Goal: Information Seeking & Learning: Learn about a topic

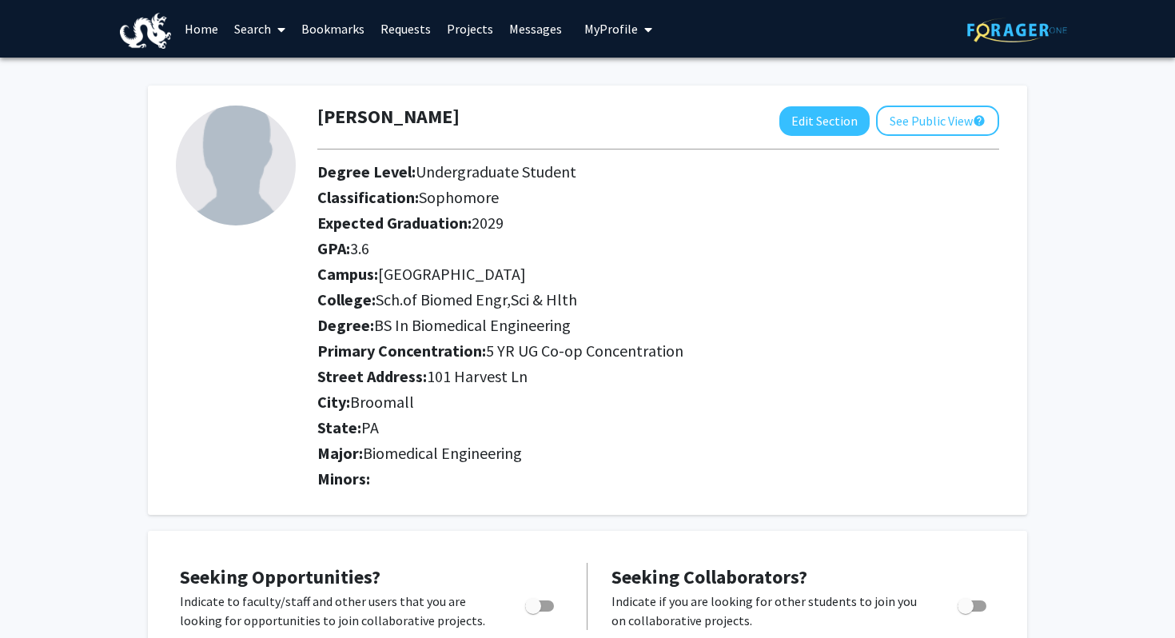
click at [194, 28] on link "Home" at bounding box center [202, 29] width 50 height 56
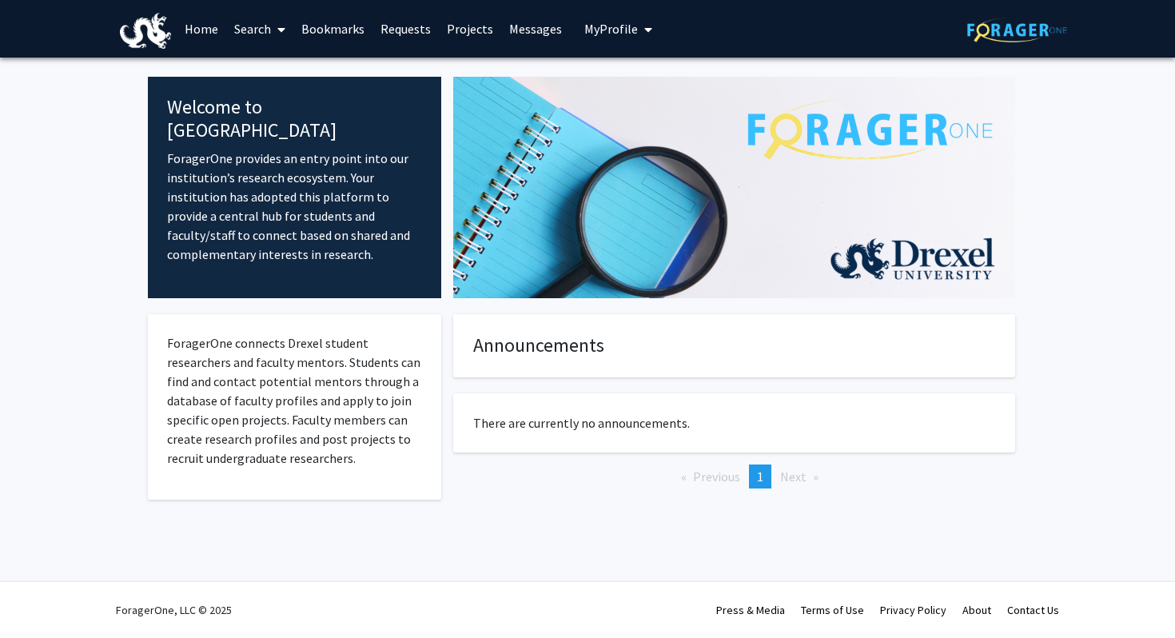
click at [269, 23] on link "Search" at bounding box center [259, 29] width 67 height 56
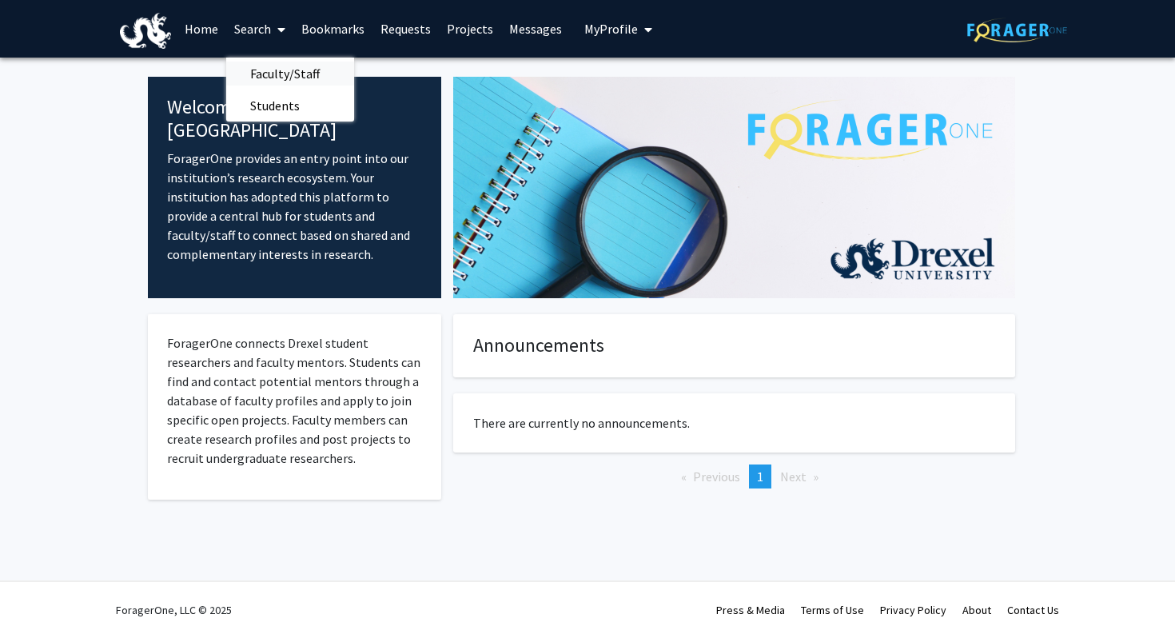
click at [293, 70] on span "Faculty/Staff" at bounding box center [285, 74] width 118 height 32
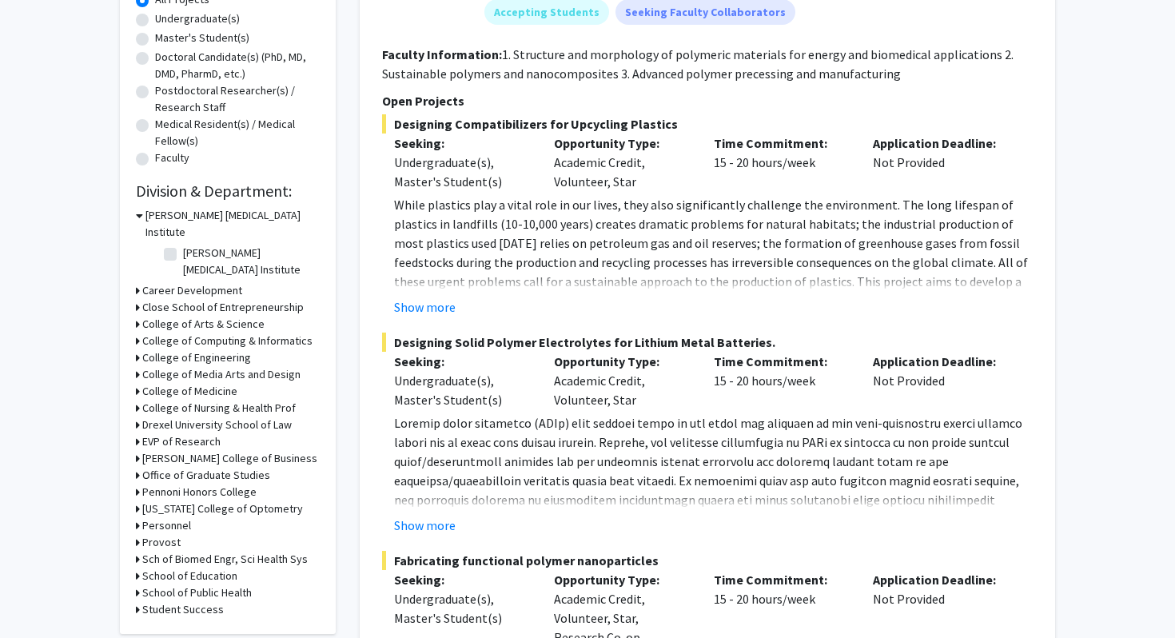
scroll to position [308, 0]
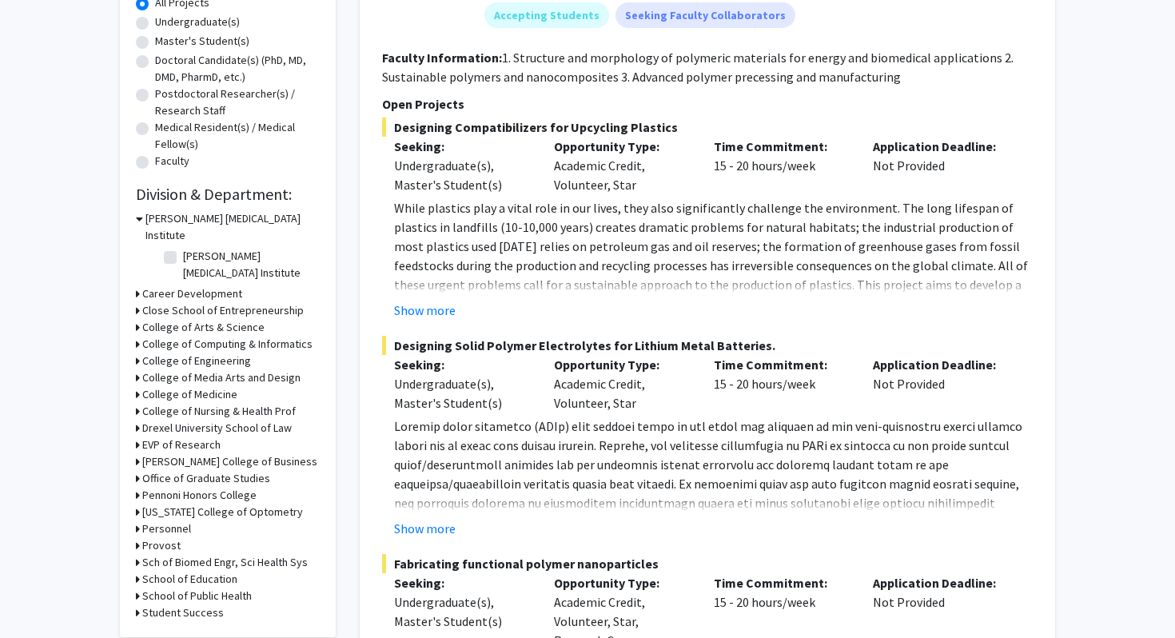
click at [142, 220] on div "[PERSON_NAME] [MEDICAL_DATA] Institute" at bounding box center [228, 227] width 184 height 34
click at [139, 219] on icon at bounding box center [139, 218] width 7 height 17
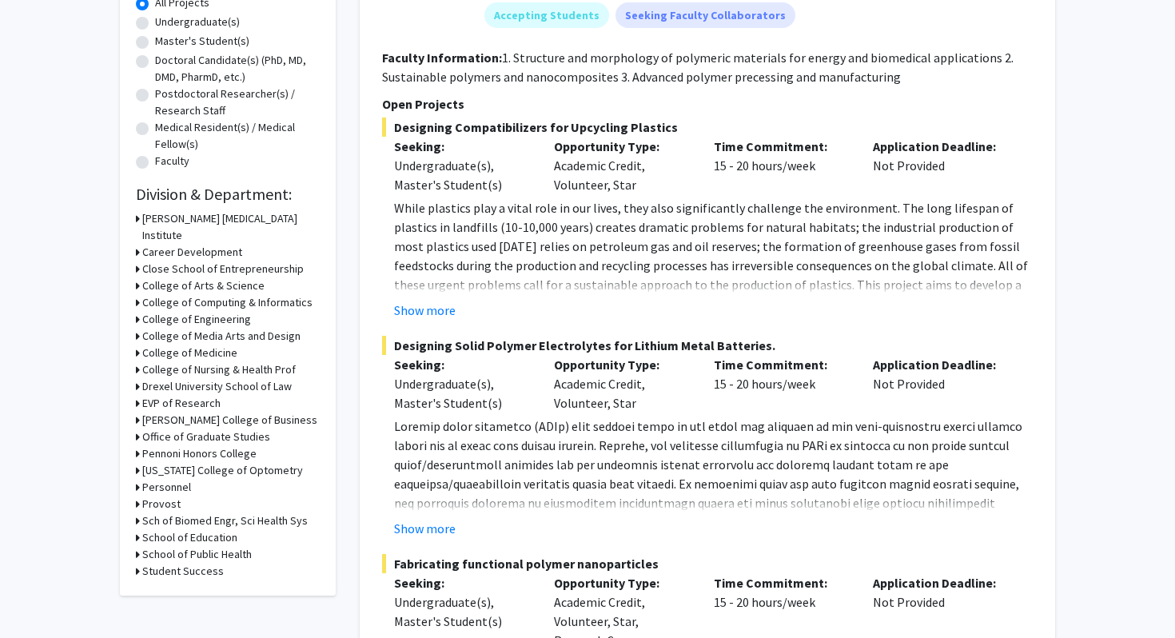
click at [134, 304] on div "Refine By Collaboration Status: Collaboration Status All Faculty/Staff Collabor…" at bounding box center [228, 187] width 216 height 818
click at [137, 311] on icon at bounding box center [138, 319] width 4 height 17
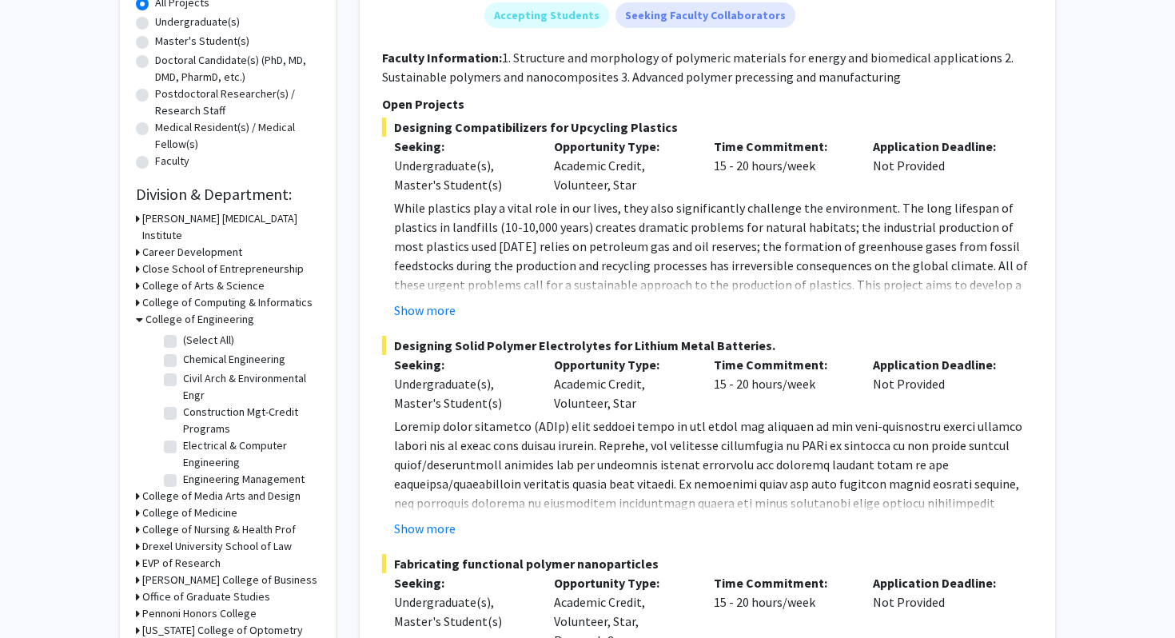
click at [141, 311] on icon at bounding box center [139, 319] width 7 height 17
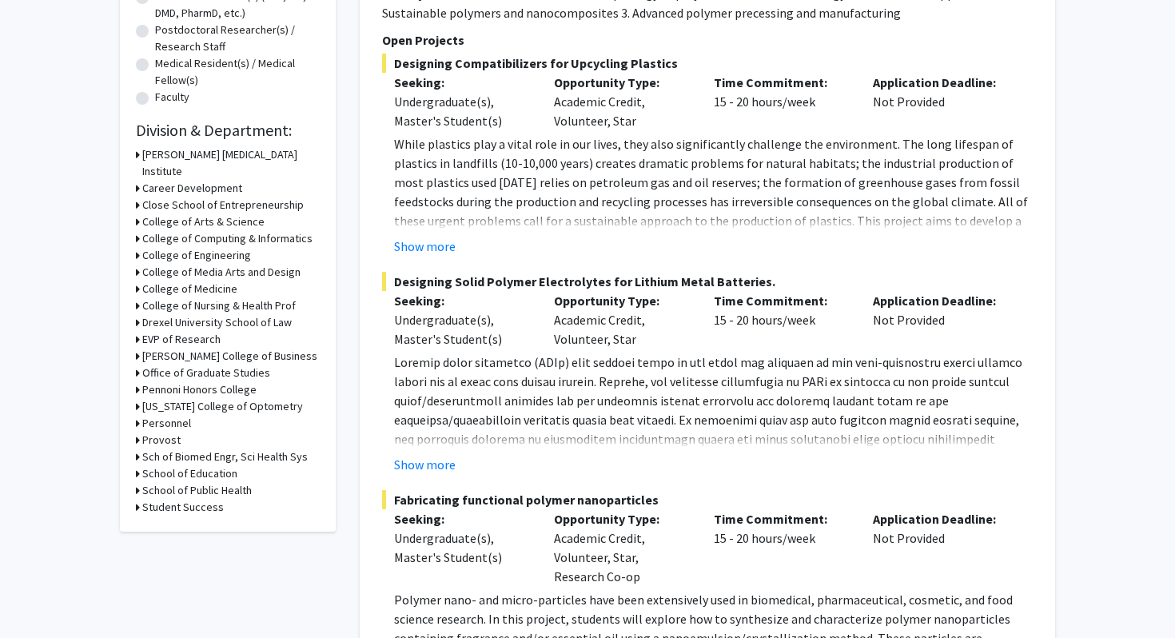
scroll to position [374, 0]
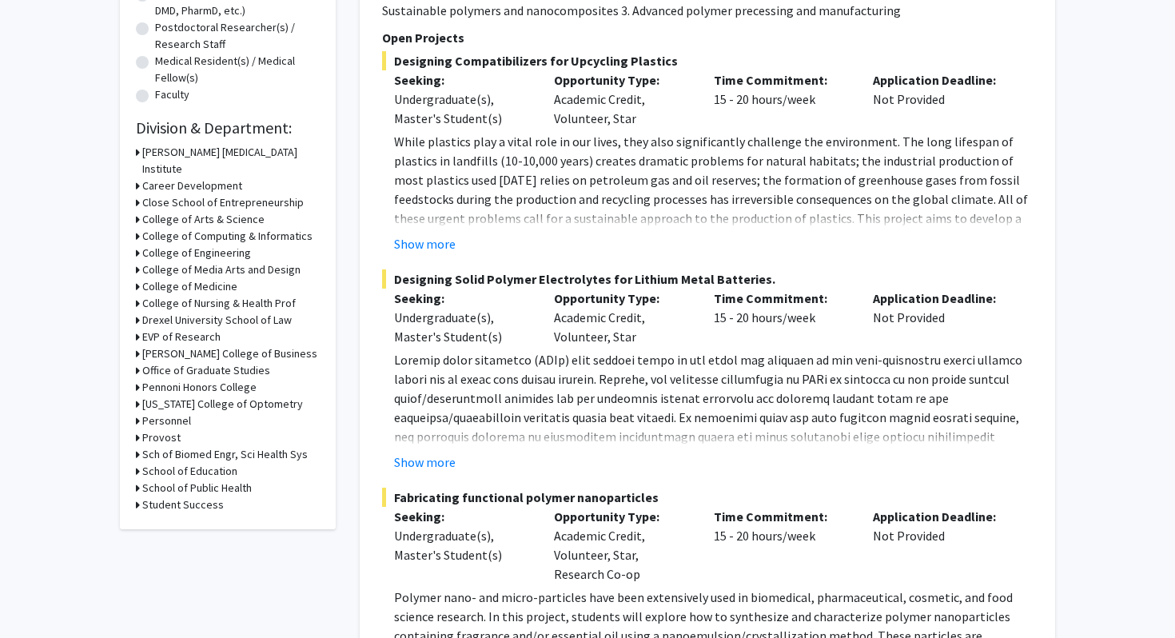
click at [134, 437] on div "Refine By Collaboration Status: Collaboration Status All Faculty/Staff Collabor…" at bounding box center [228, 120] width 216 height 818
click at [138, 446] on icon at bounding box center [138, 454] width 4 height 17
click at [183, 467] on label "School of Biomedical Engineering" at bounding box center [249, 484] width 133 height 34
click at [183, 467] on input "School of Biomedical Engineering" at bounding box center [188, 472] width 10 height 10
checkbox input "true"
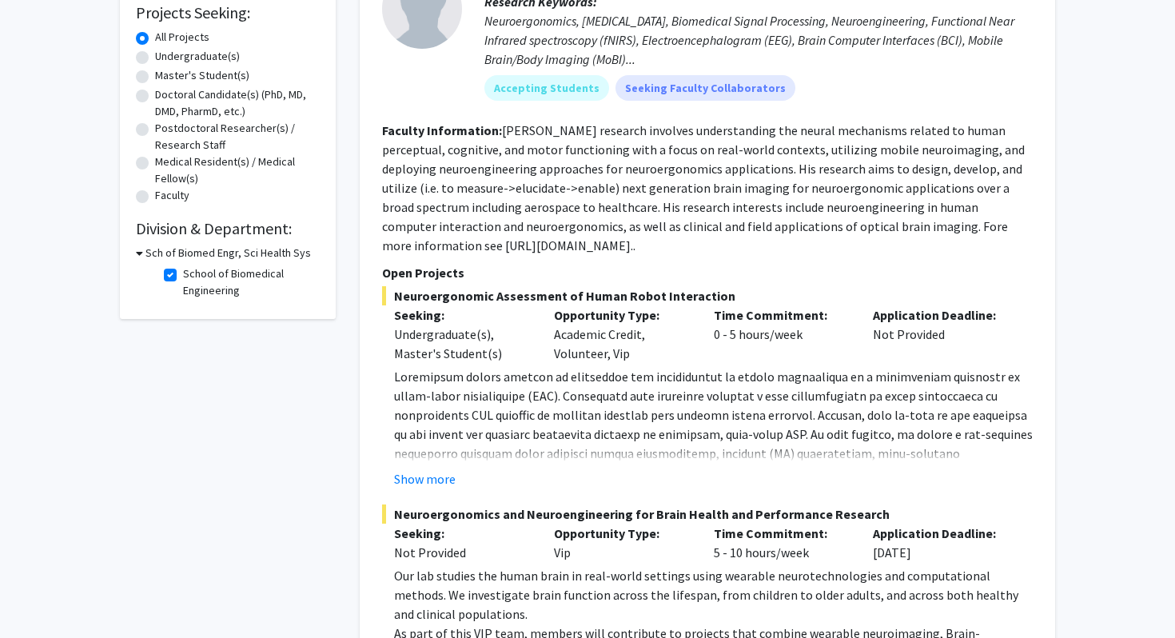
scroll to position [275, 0]
click at [441, 297] on span "Neuroergonomic Assessment of Human Robot Interaction" at bounding box center [707, 294] width 651 height 19
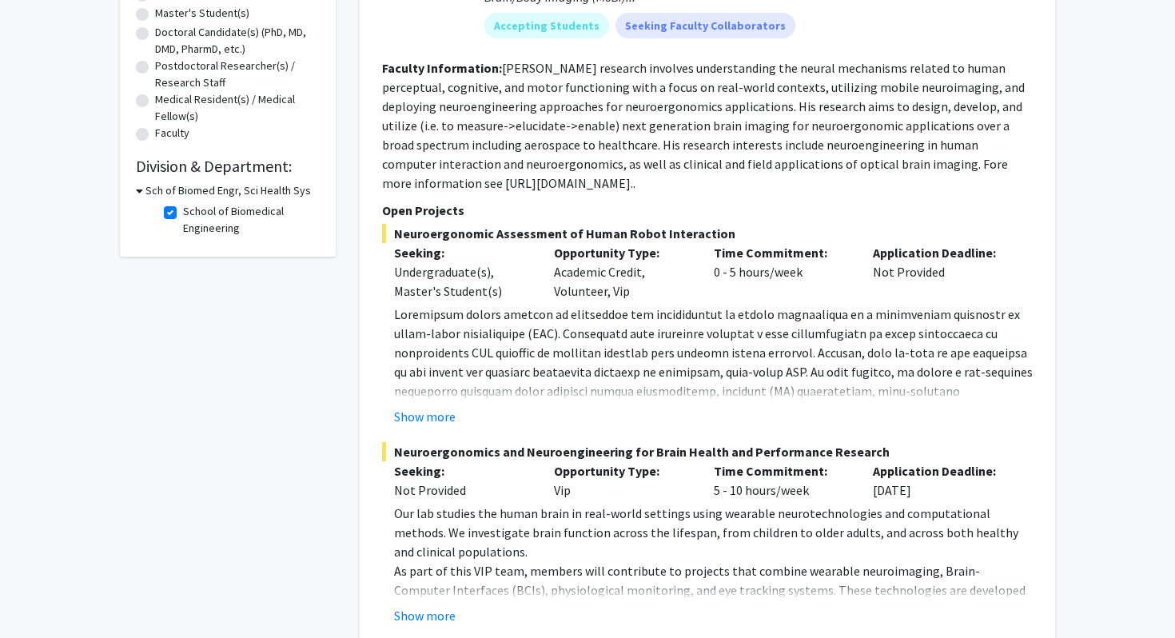
scroll to position [365, 0]
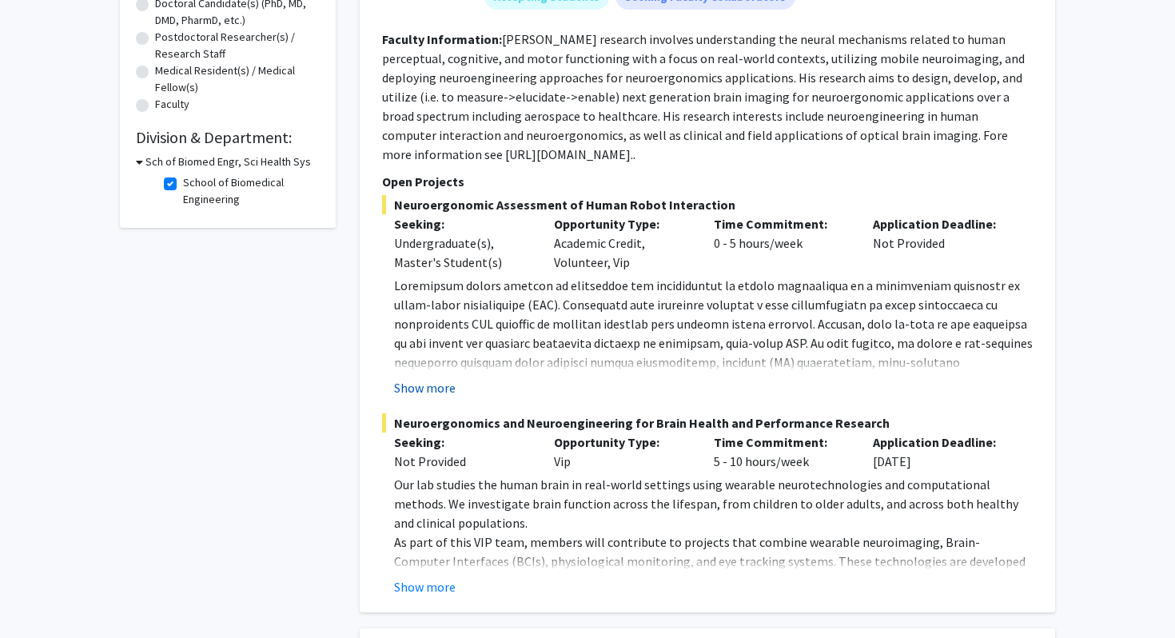
click at [425, 392] on button "Show more" at bounding box center [425, 387] width 62 height 19
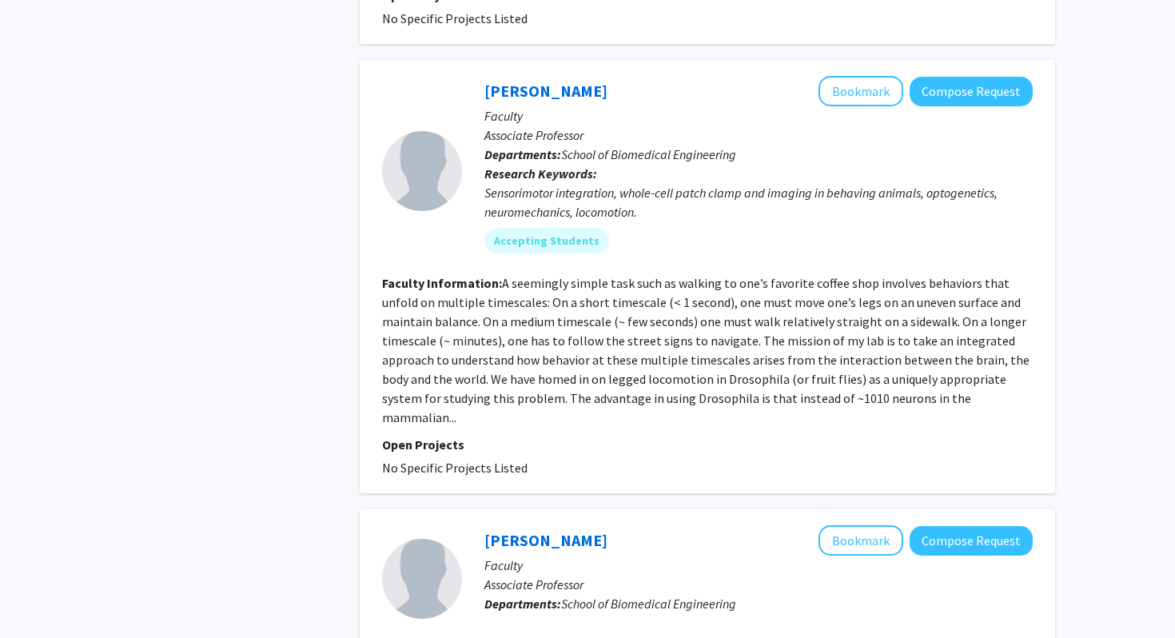
scroll to position [3003, 0]
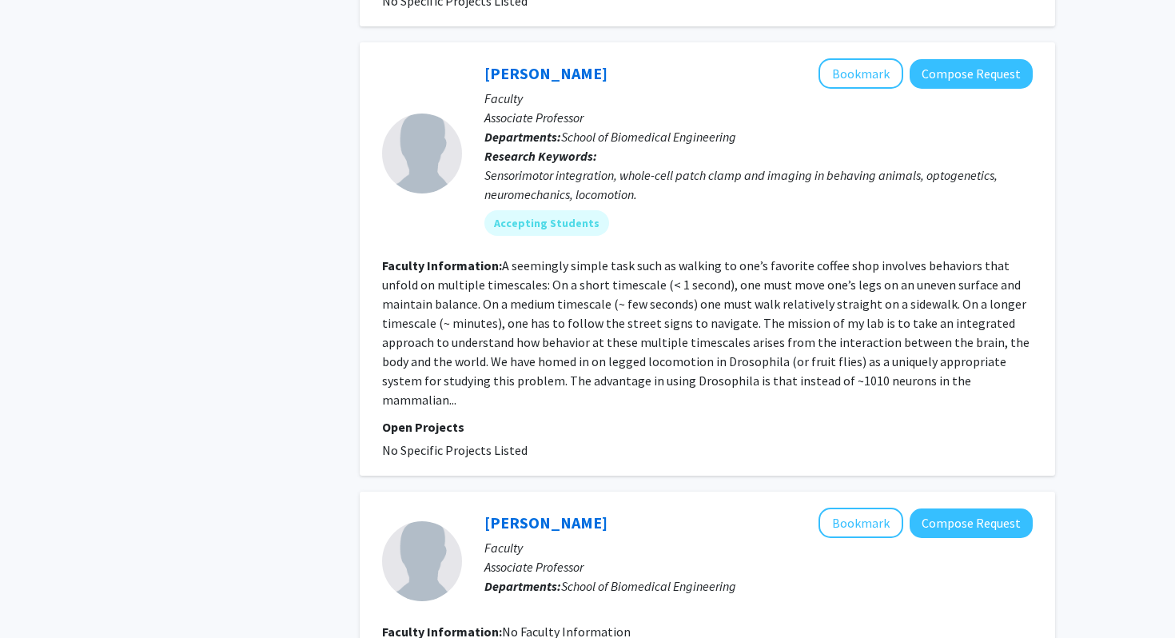
click at [474, 273] on section "Faculty Information: A seemingly simple task such as walking to one’s favorite …" at bounding box center [707, 333] width 651 height 154
click at [532, 63] on link "[PERSON_NAME]" at bounding box center [546, 73] width 123 height 20
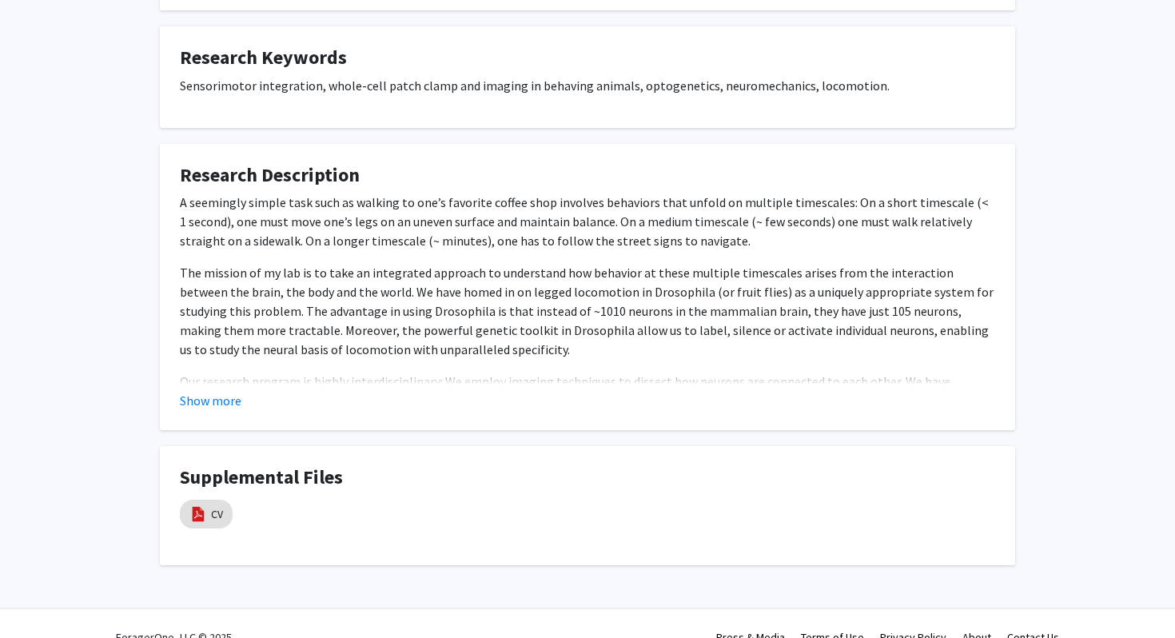
scroll to position [512, 0]
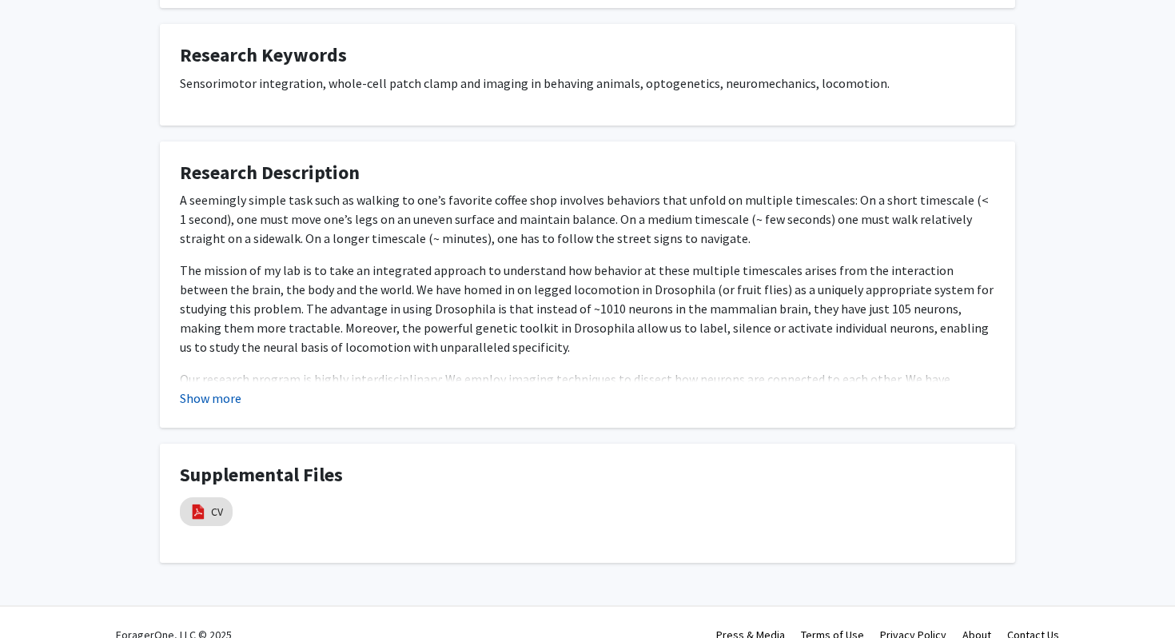
click at [229, 389] on button "Show more" at bounding box center [211, 398] width 62 height 19
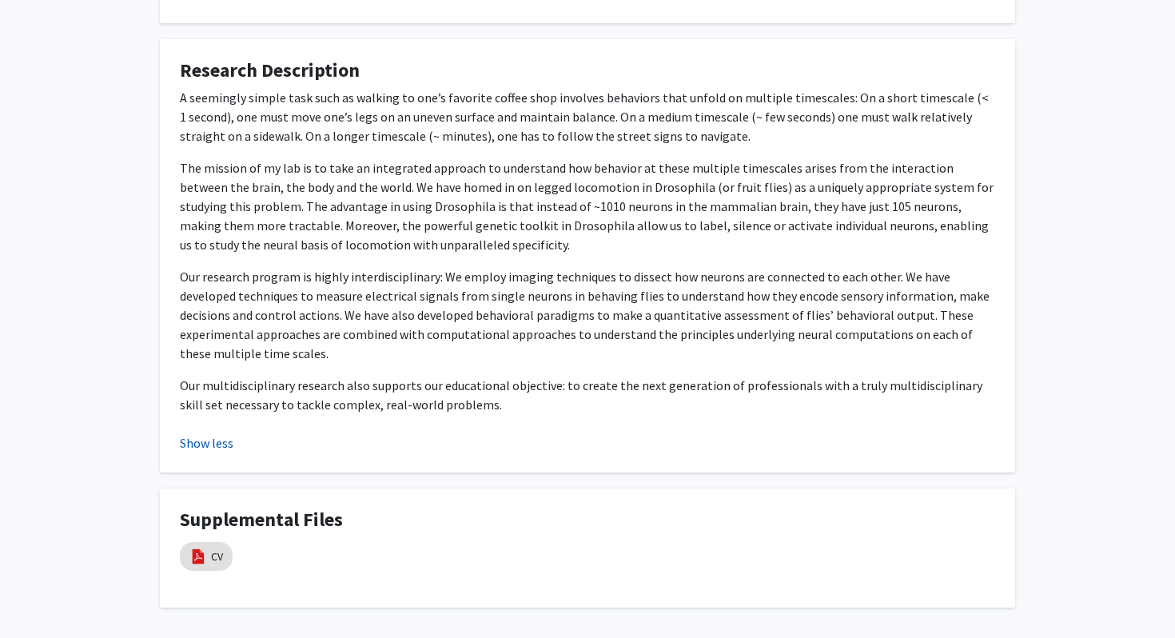
scroll to position [664, 0]
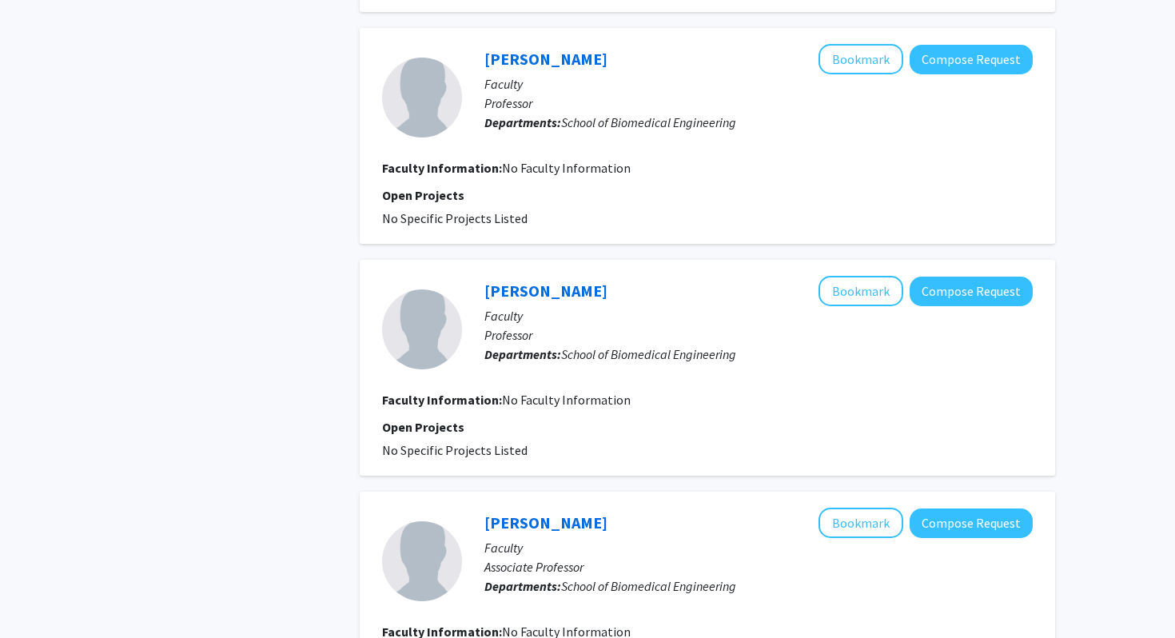
scroll to position [3773, 0]
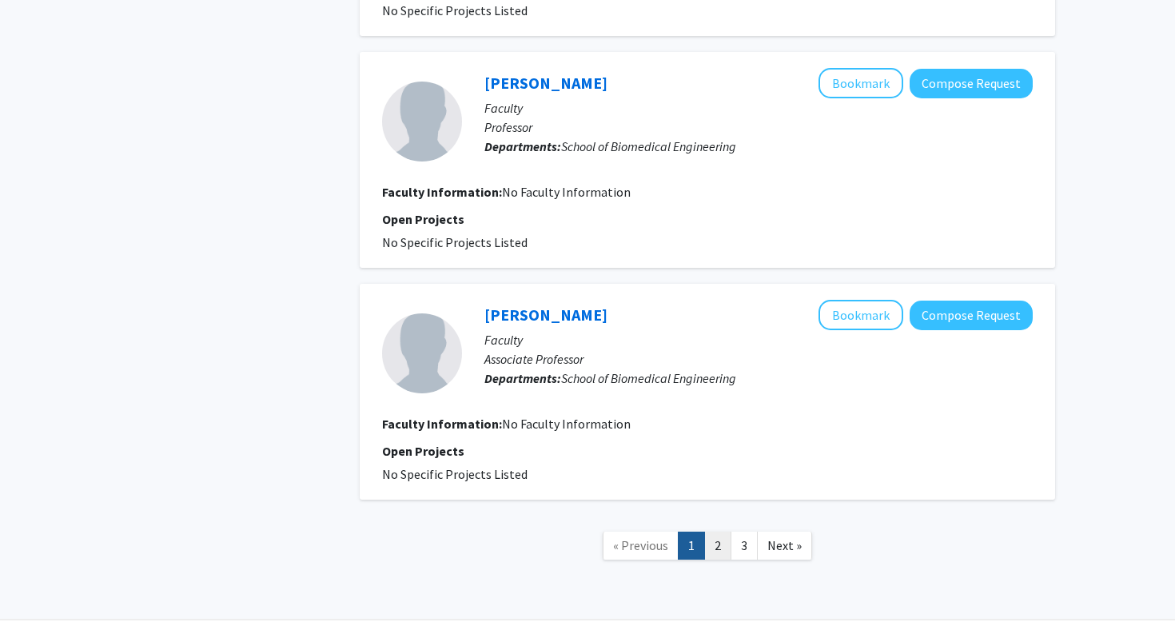
click at [717, 532] on link "2" at bounding box center [717, 546] width 27 height 28
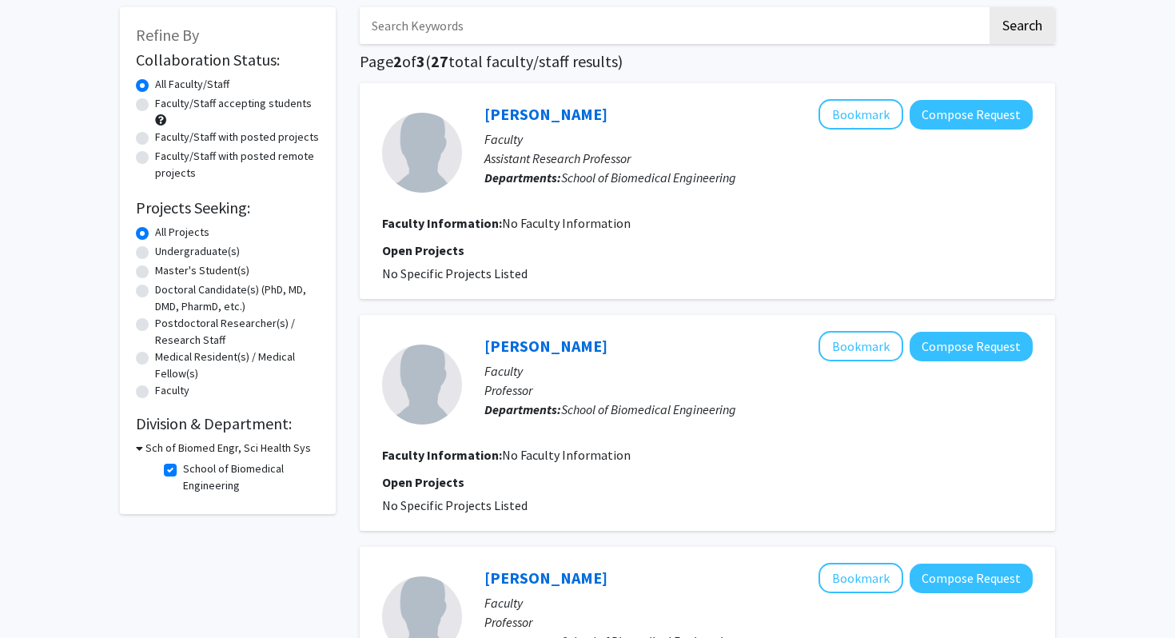
scroll to position [105, 0]
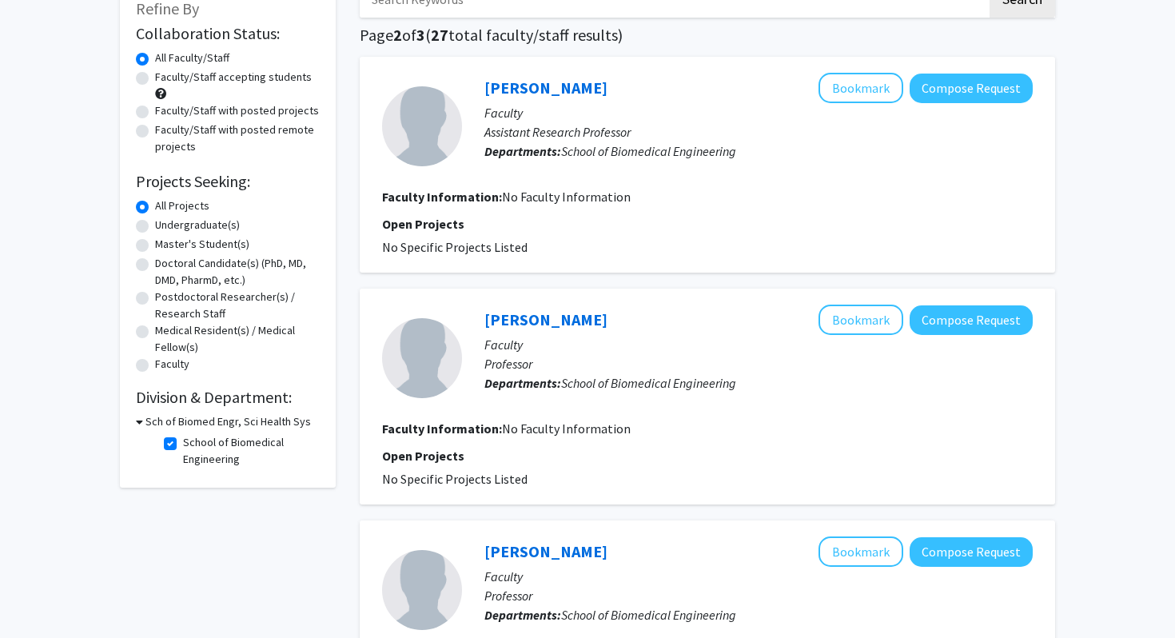
click at [155, 112] on label "Faculty/Staff with posted projects" at bounding box center [237, 110] width 164 height 17
click at [155, 112] on input "Faculty/Staff with posted projects" at bounding box center [160, 107] width 10 height 10
radio input "true"
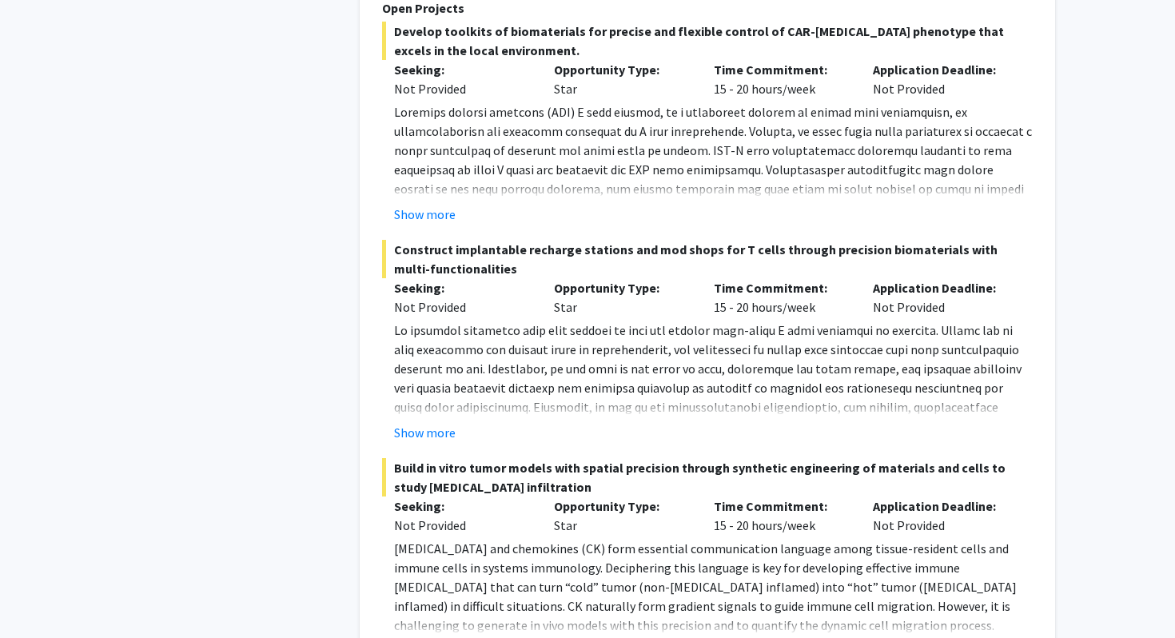
scroll to position [1546, 0]
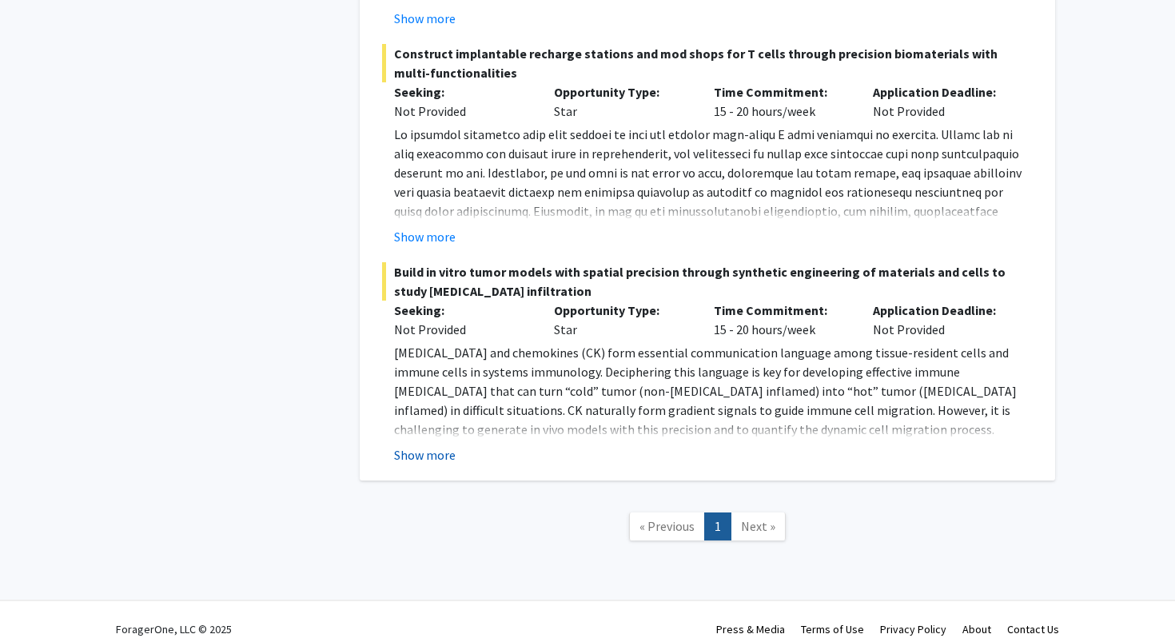
click at [424, 445] on button "Show more" at bounding box center [425, 454] width 62 height 19
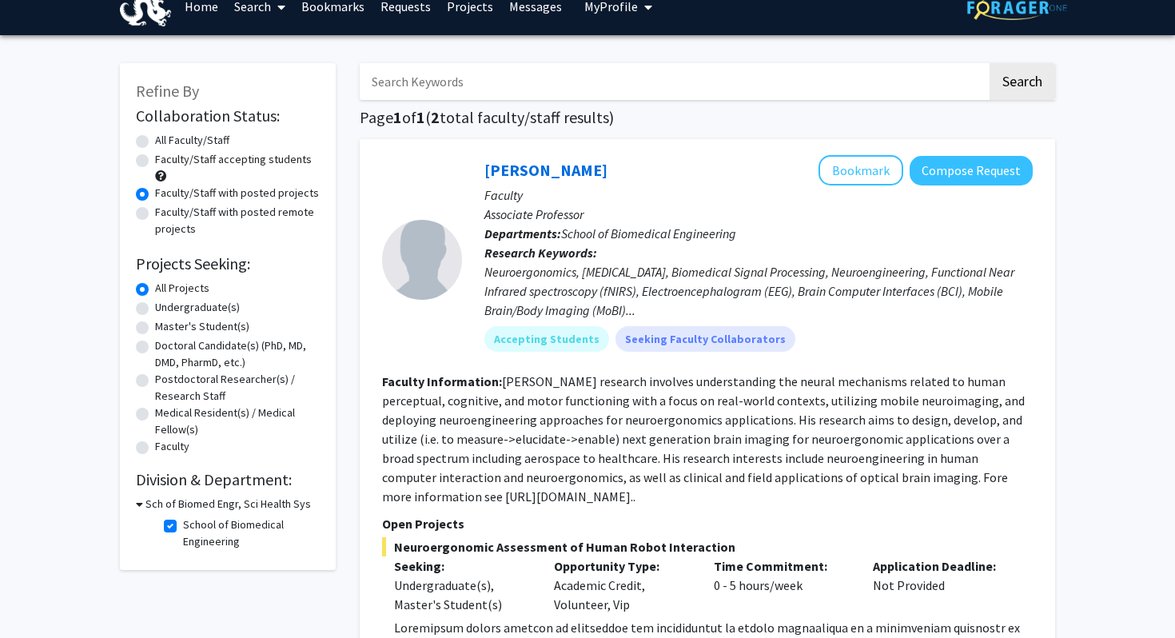
scroll to position [0, 0]
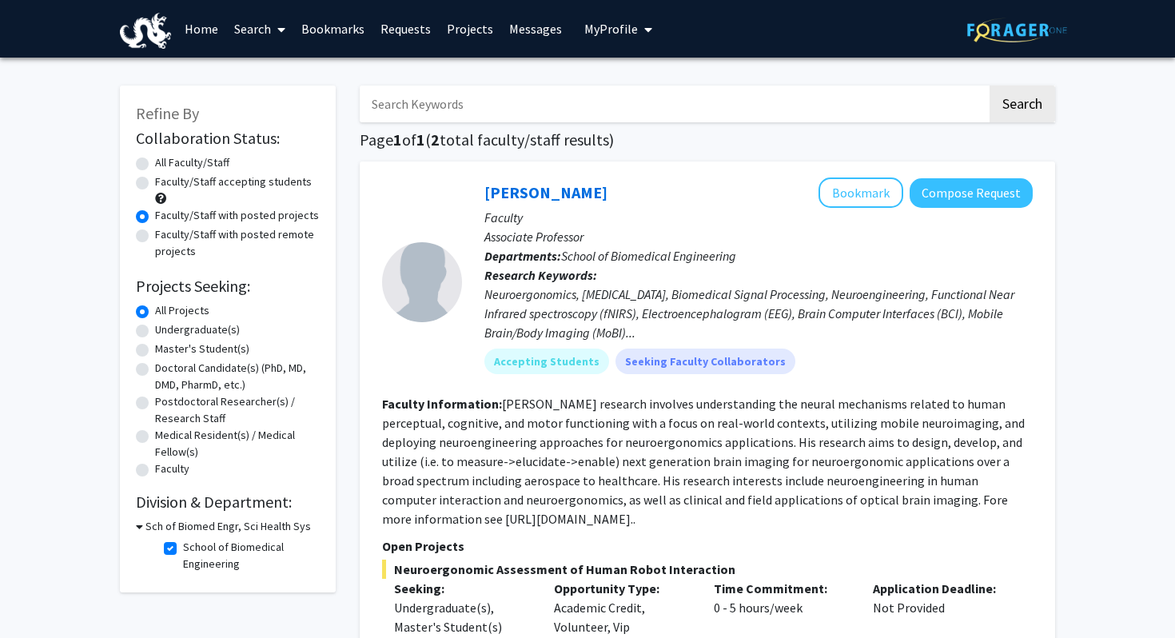
click at [461, 27] on link "Projects" at bounding box center [470, 29] width 62 height 56
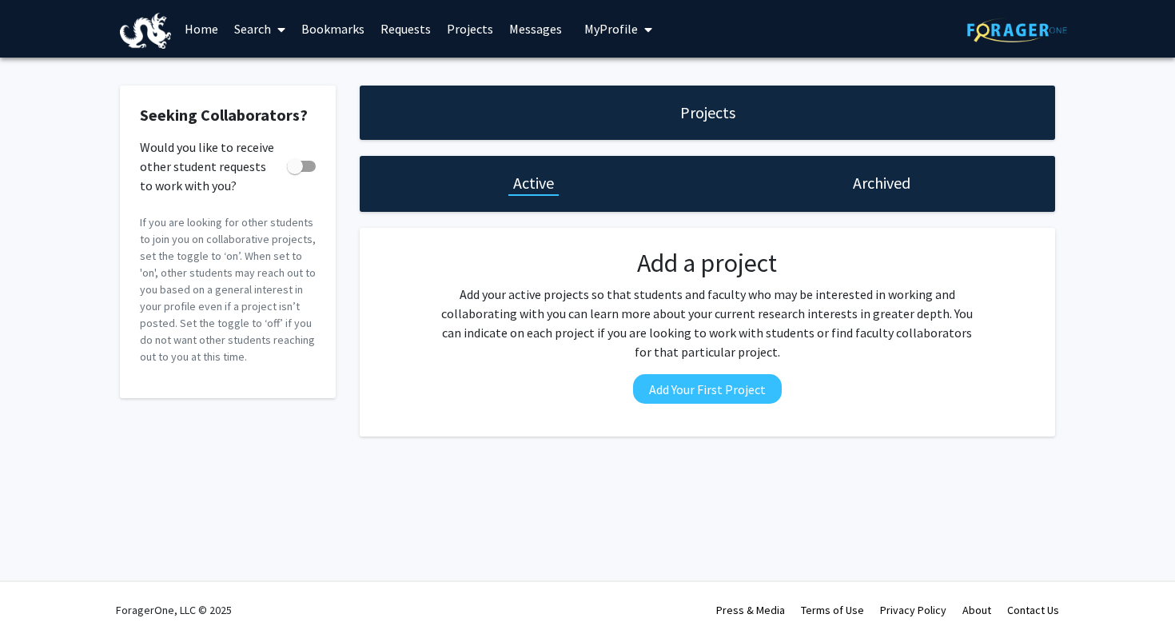
click at [271, 32] on link "Search" at bounding box center [259, 29] width 67 height 56
click at [283, 77] on span "Faculty/Staff" at bounding box center [285, 74] width 118 height 32
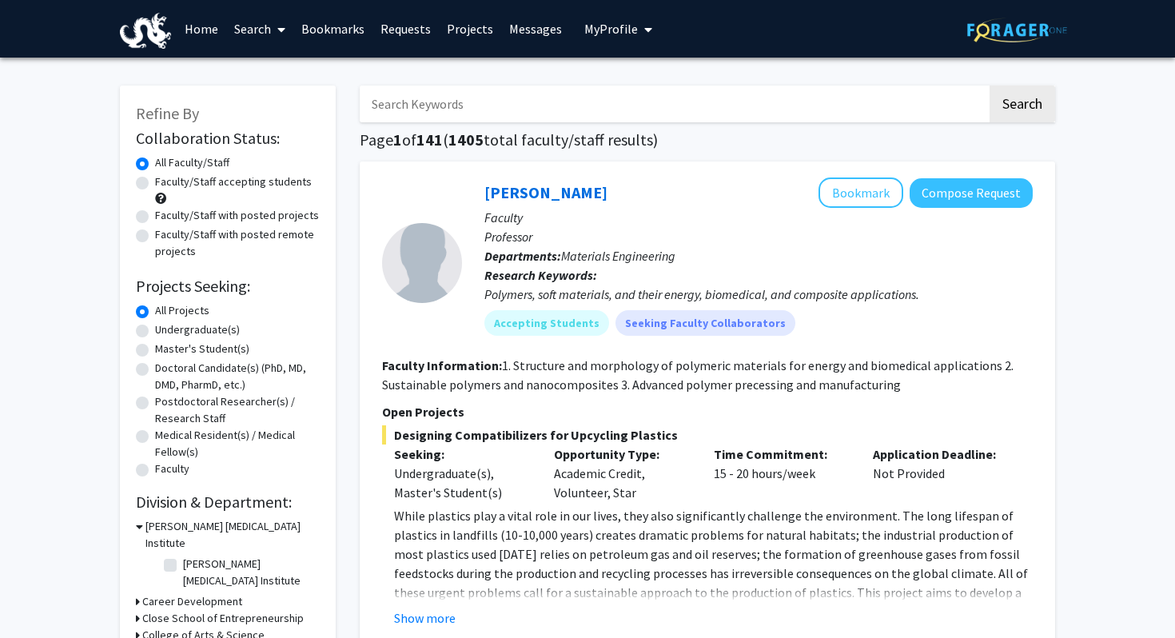
click at [155, 185] on label "Faculty/Staff accepting students" at bounding box center [233, 182] width 157 height 17
click at [155, 184] on input "Faculty/Staff accepting students" at bounding box center [160, 179] width 10 height 10
radio input "true"
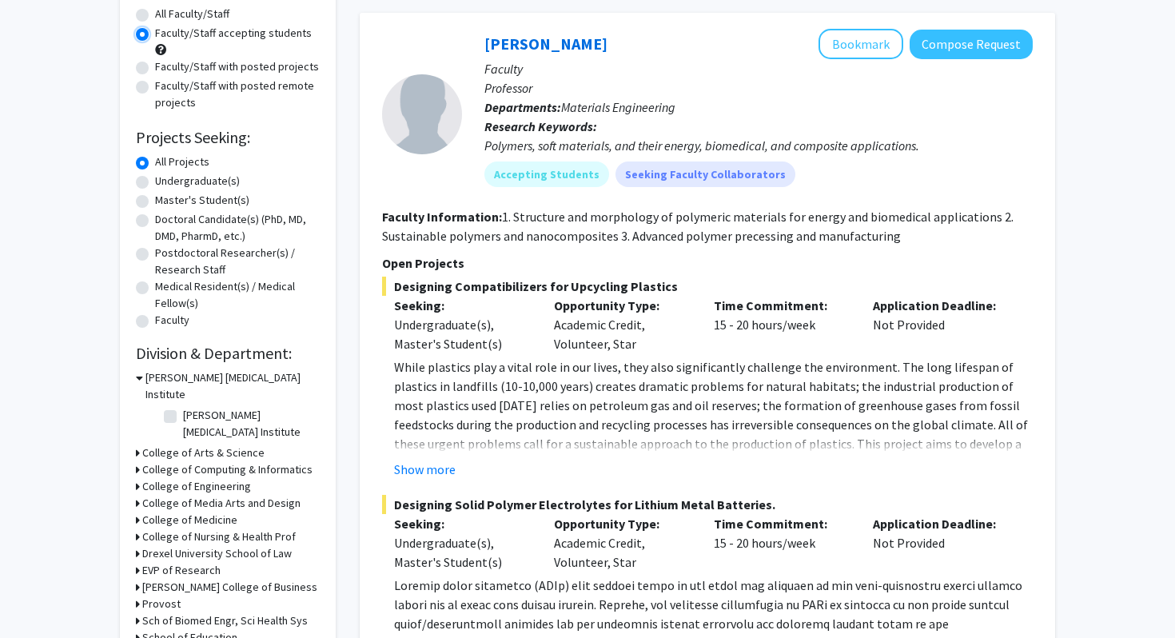
scroll to position [156, 0]
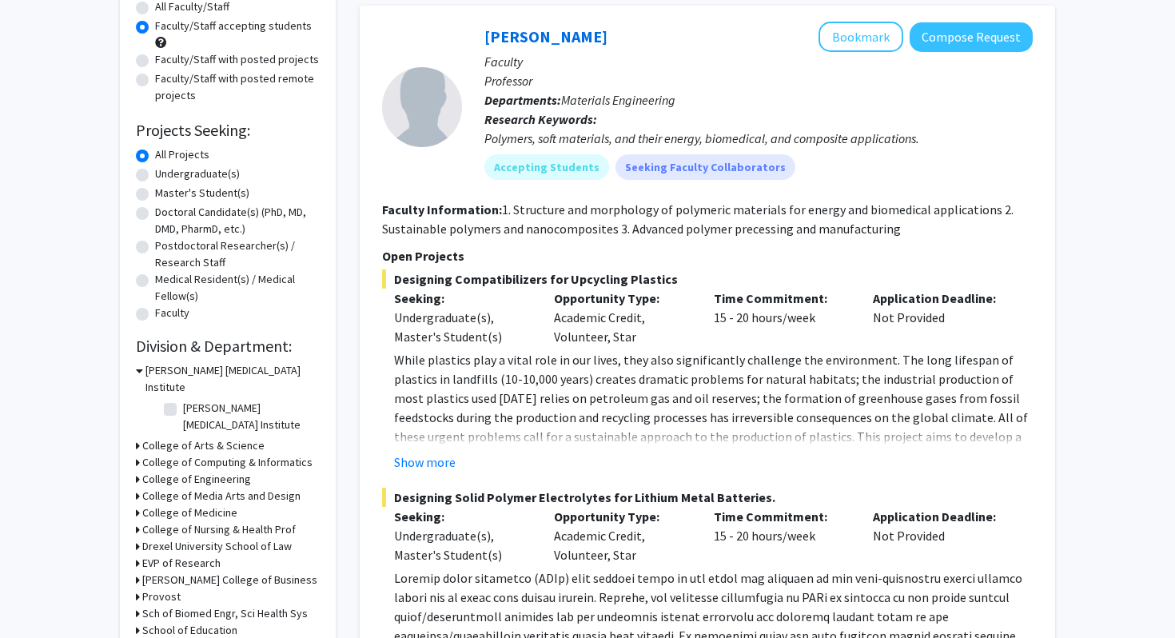
click at [136, 437] on icon at bounding box center [138, 445] width 4 height 17
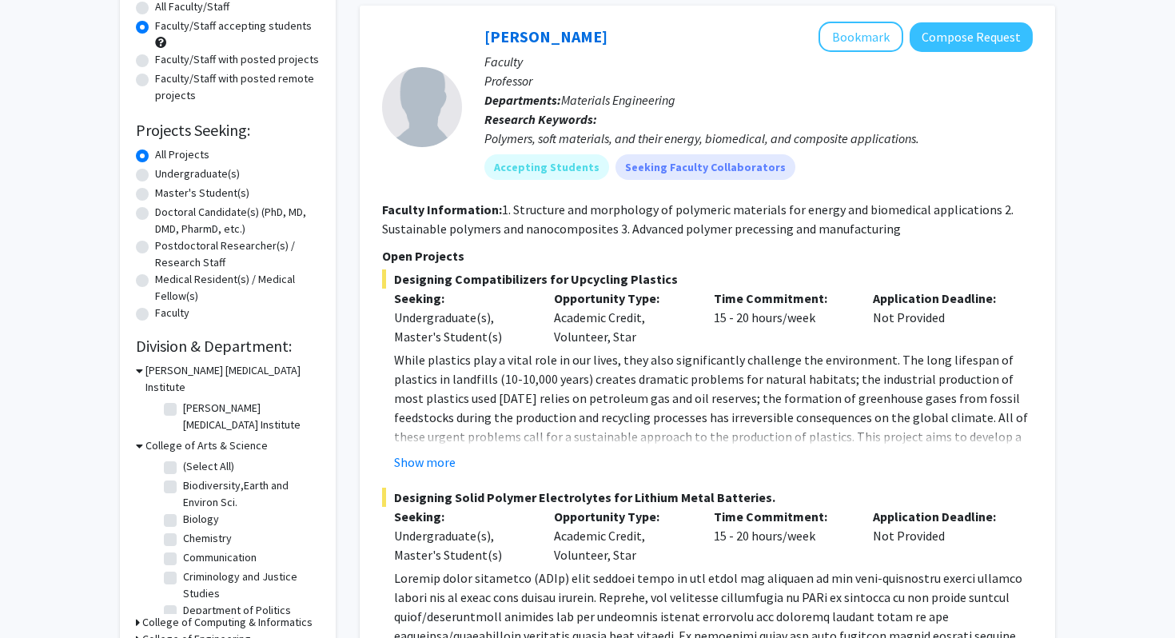
click at [183, 511] on label "Biology" at bounding box center [201, 519] width 36 height 17
click at [183, 511] on input "Biology" at bounding box center [188, 516] width 10 height 10
checkbox input "true"
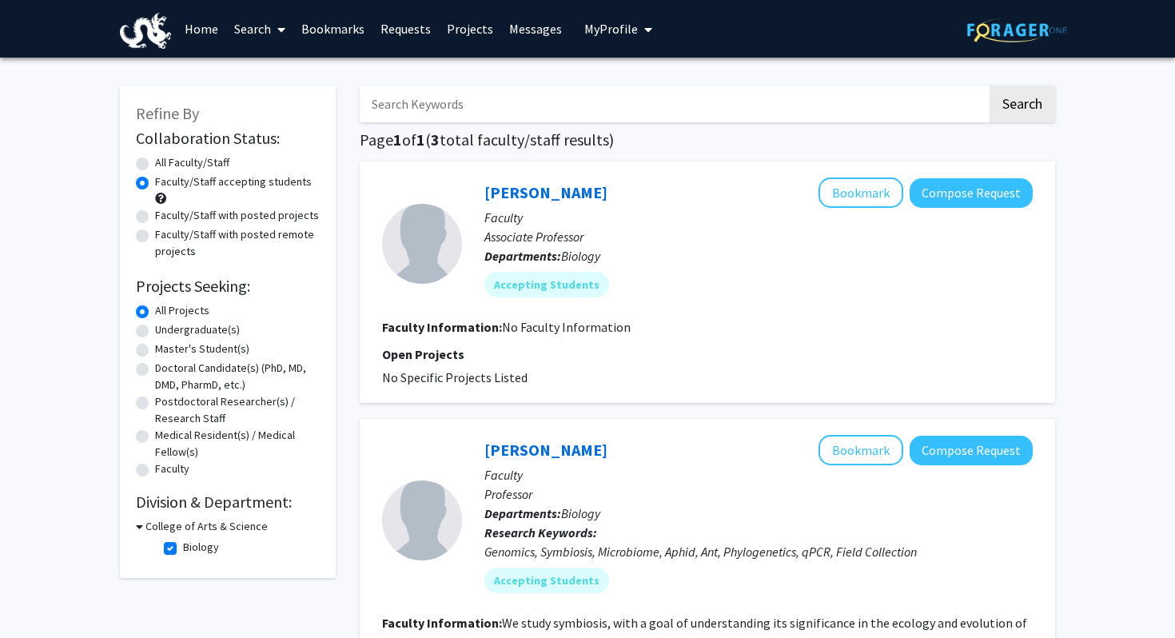
click at [155, 218] on label "Faculty/Staff with posted projects" at bounding box center [237, 215] width 164 height 17
click at [155, 217] on input "Faculty/Staff with posted projects" at bounding box center [160, 212] width 10 height 10
radio input "true"
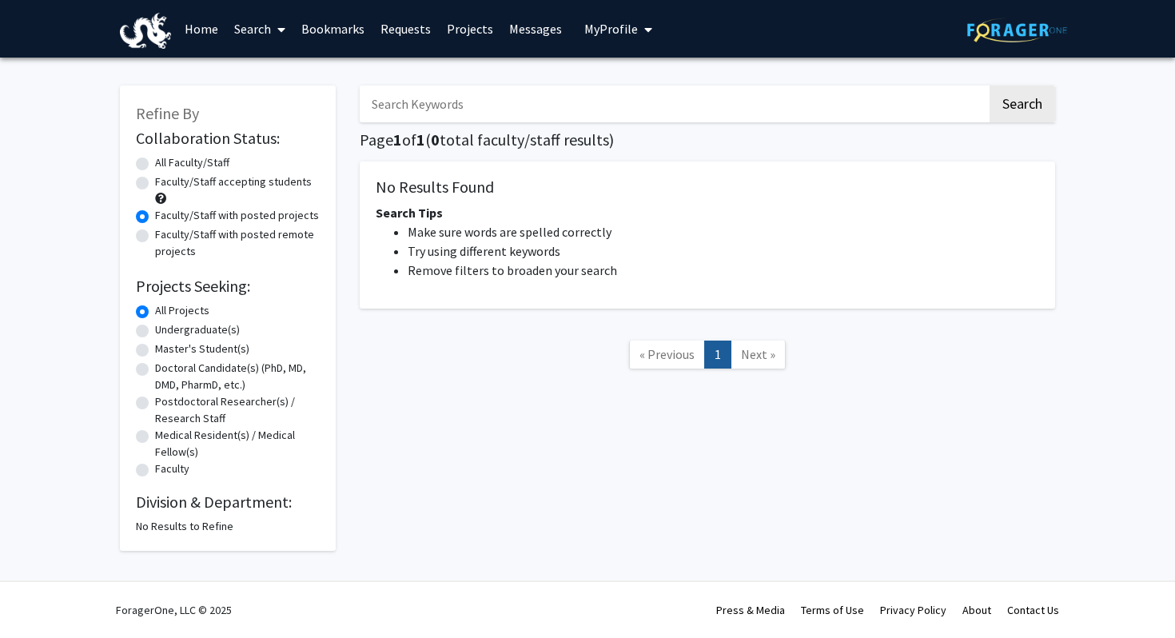
click at [155, 183] on label "Faculty/Staff accepting students" at bounding box center [233, 182] width 157 height 17
click at [155, 183] on input "Faculty/Staff accepting students" at bounding box center [160, 179] width 10 height 10
radio input "true"
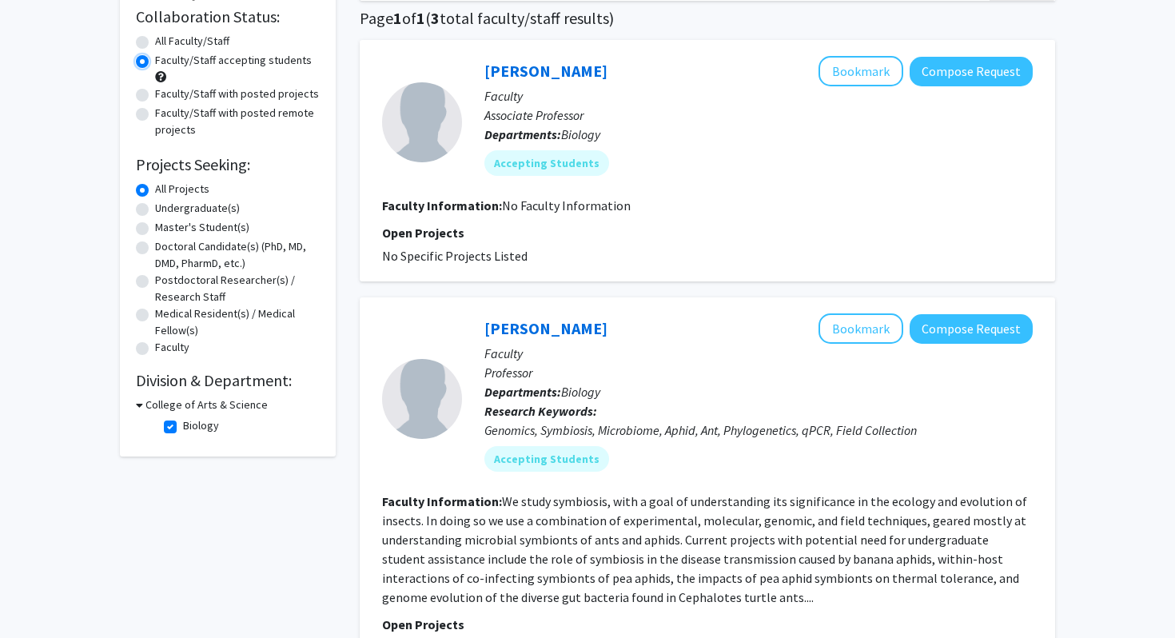
scroll to position [124, 0]
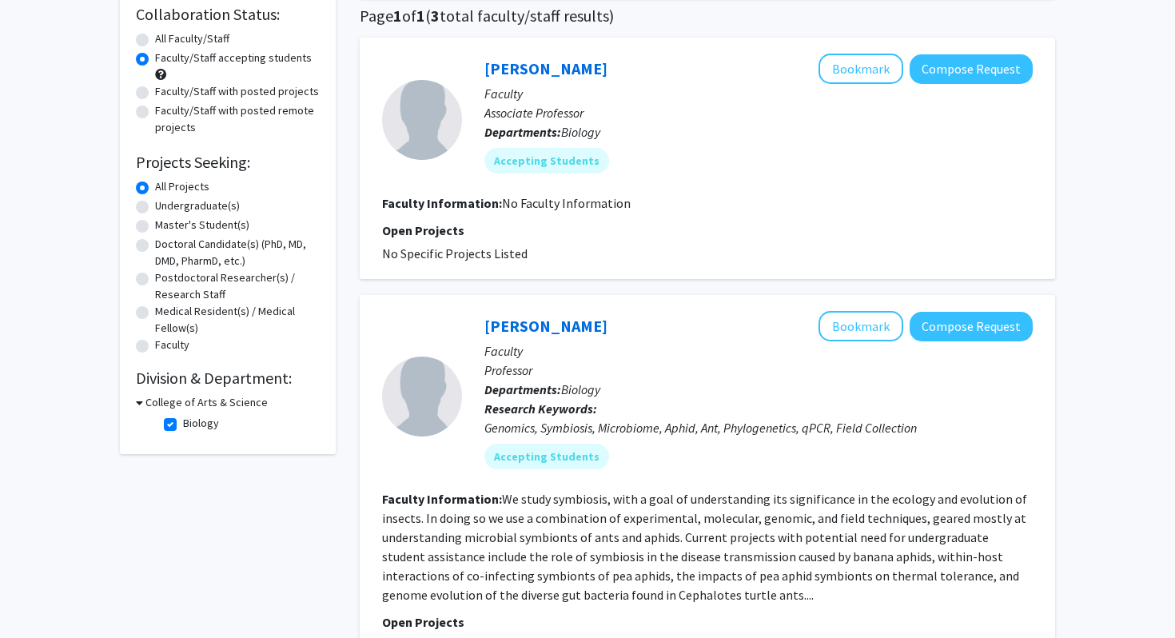
click at [146, 400] on h3 "College of Arts & Science" at bounding box center [207, 402] width 122 height 17
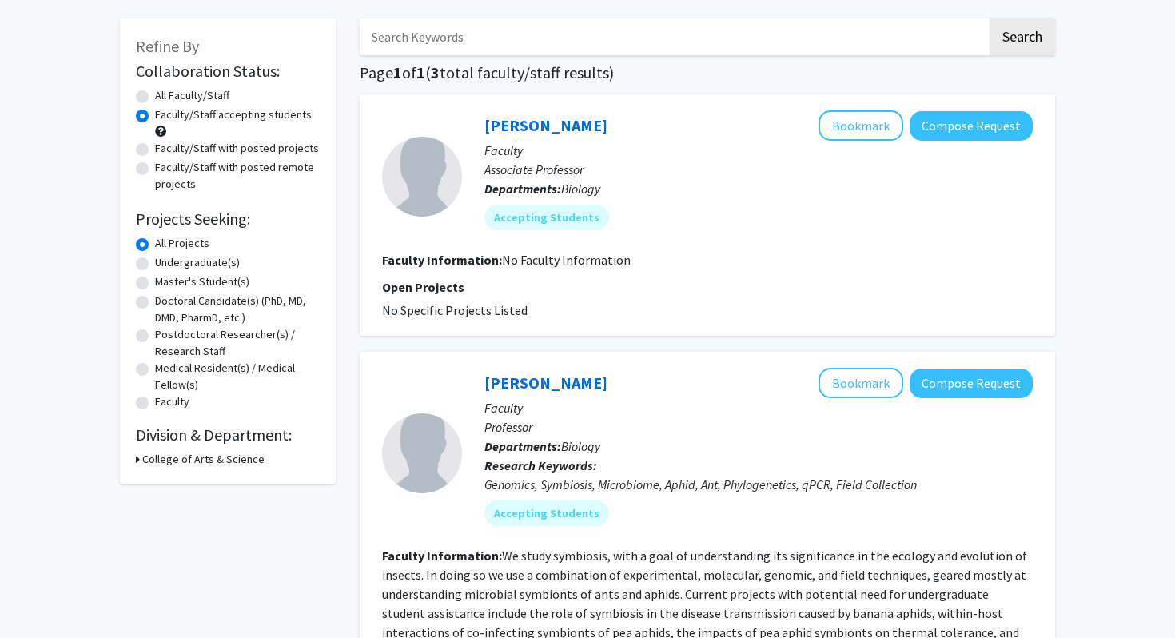
scroll to position [0, 0]
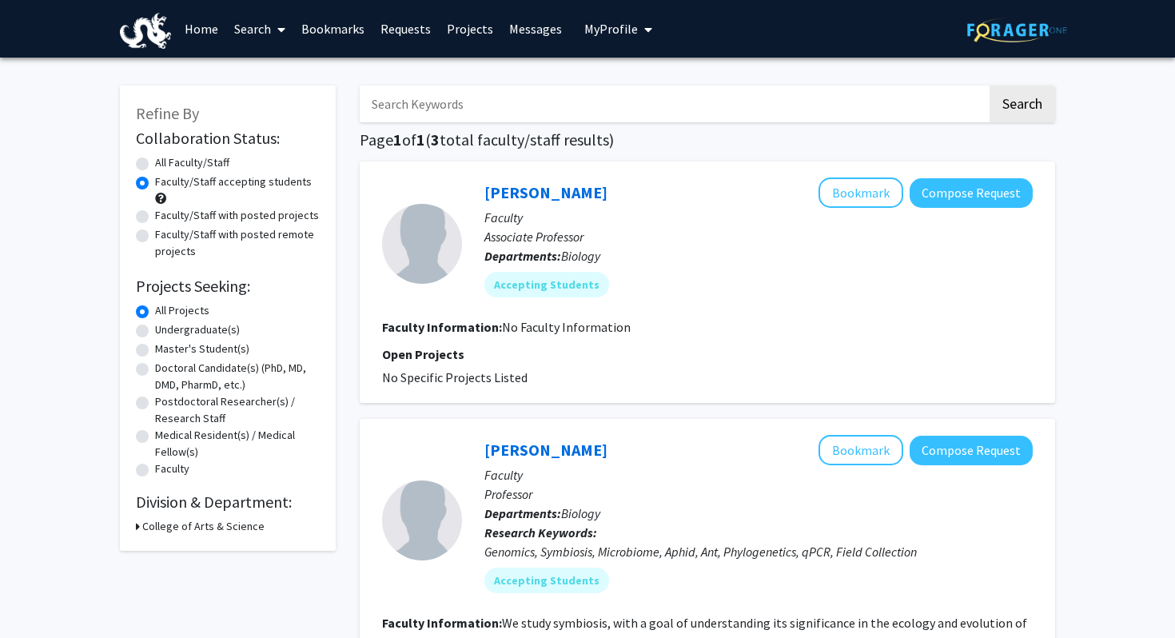
click at [155, 218] on label "Faculty/Staff with posted projects" at bounding box center [237, 215] width 164 height 17
click at [155, 217] on input "Faculty/Staff with posted projects" at bounding box center [160, 212] width 10 height 10
radio input "true"
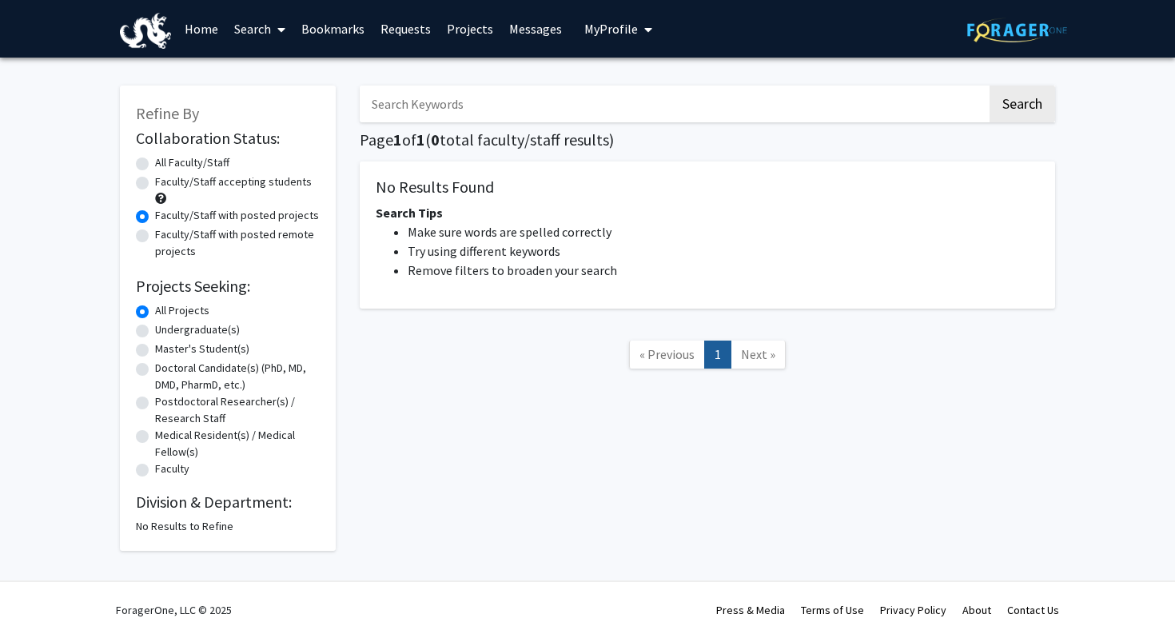
click at [155, 333] on label "Undergraduate(s)" at bounding box center [197, 329] width 85 height 17
click at [155, 332] on input "Undergraduate(s)" at bounding box center [160, 326] width 10 height 10
radio input "true"
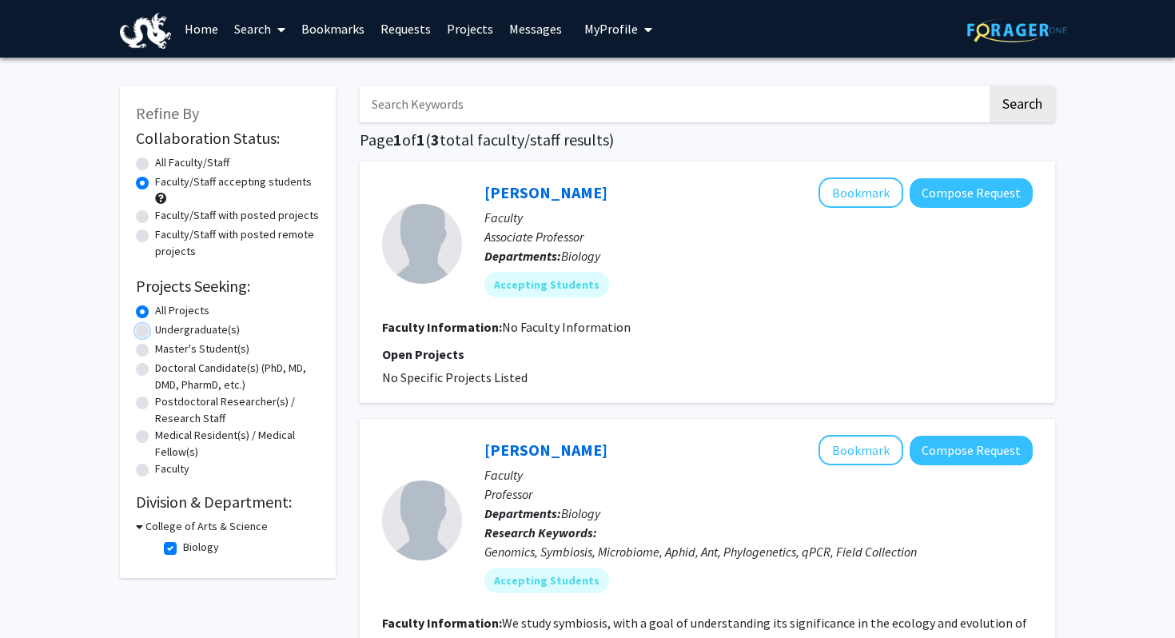
radio input "false"
radio input "true"
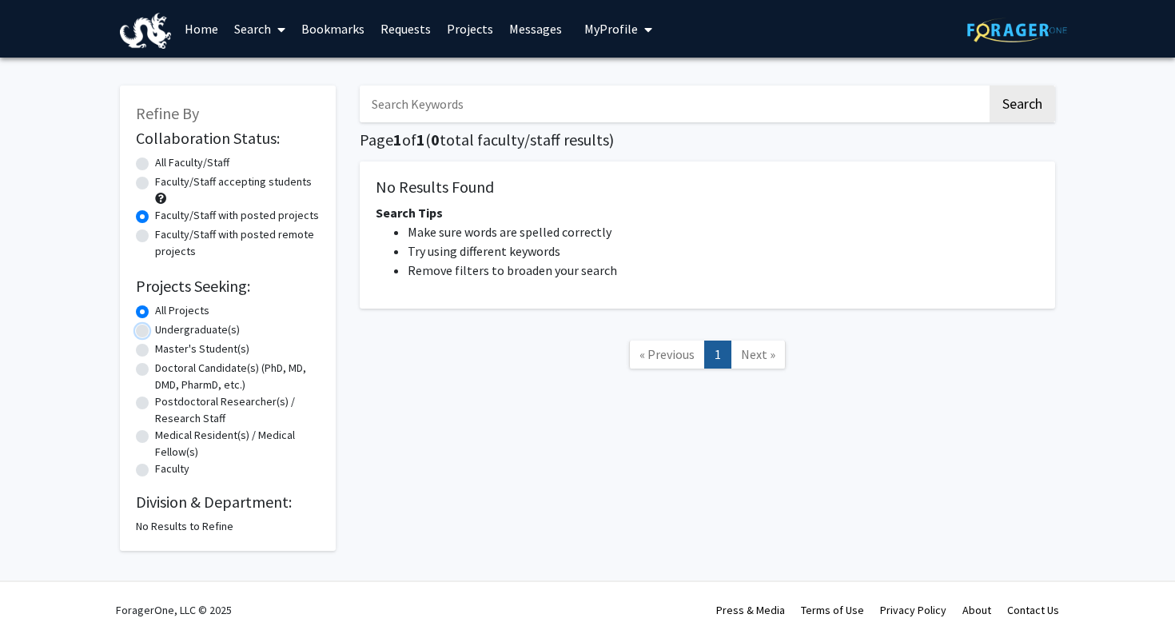
radio input "true"
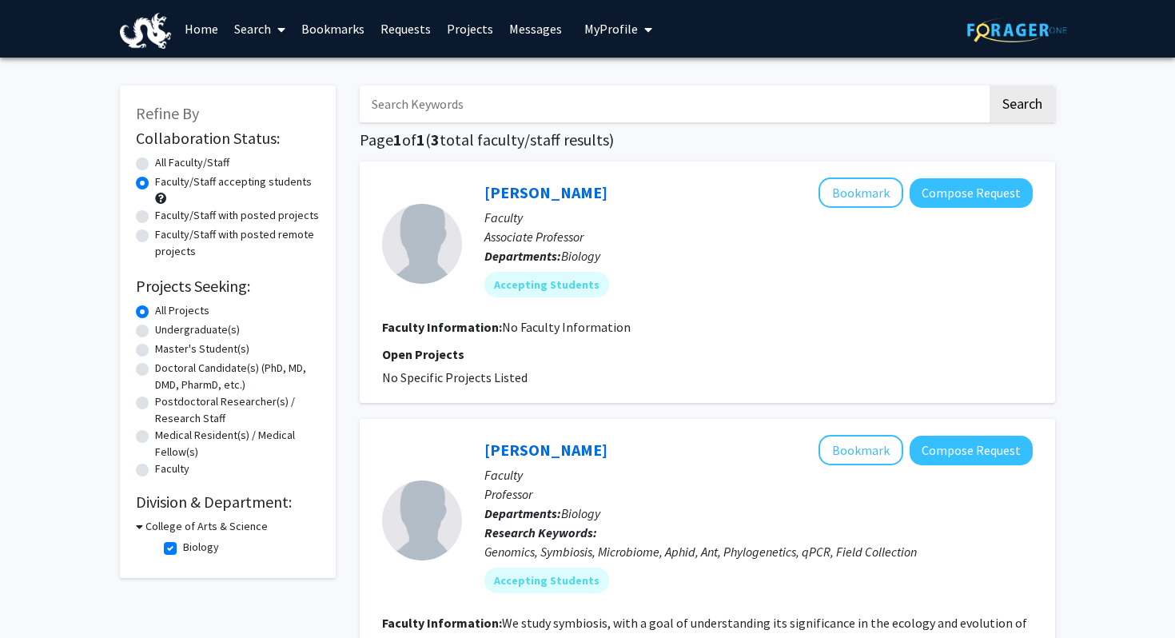
click at [140, 526] on icon at bounding box center [139, 526] width 7 height 17
click at [140, 526] on div "College of Arts & Science" at bounding box center [228, 526] width 184 height 17
click at [136, 526] on icon at bounding box center [138, 526] width 4 height 17
checkbox input "false"
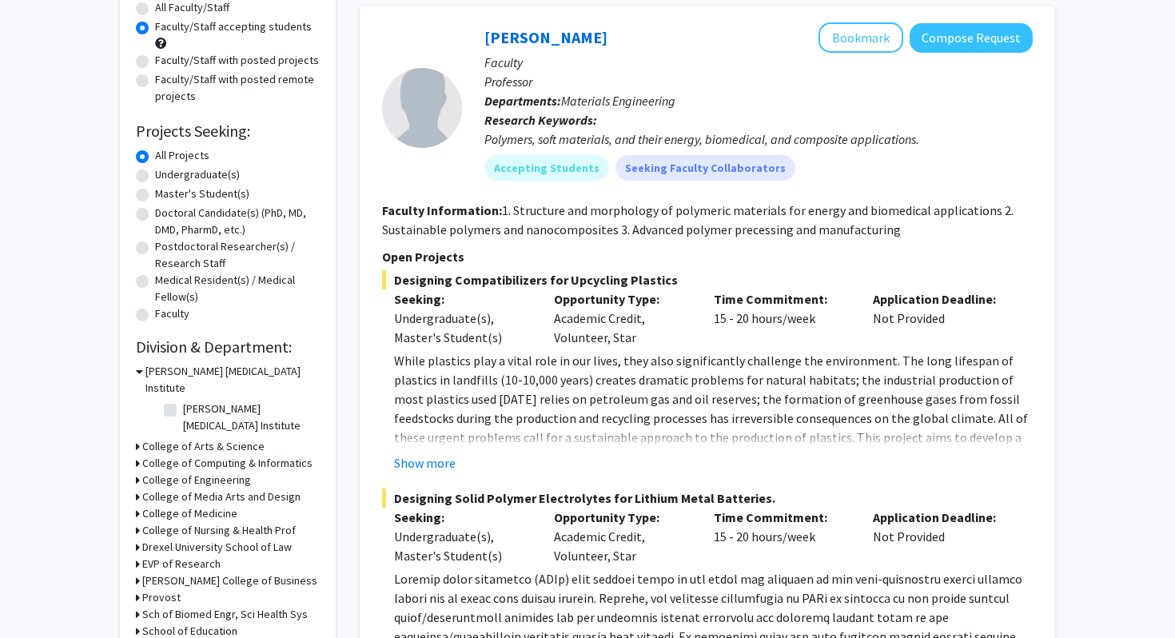
scroll to position [162, 0]
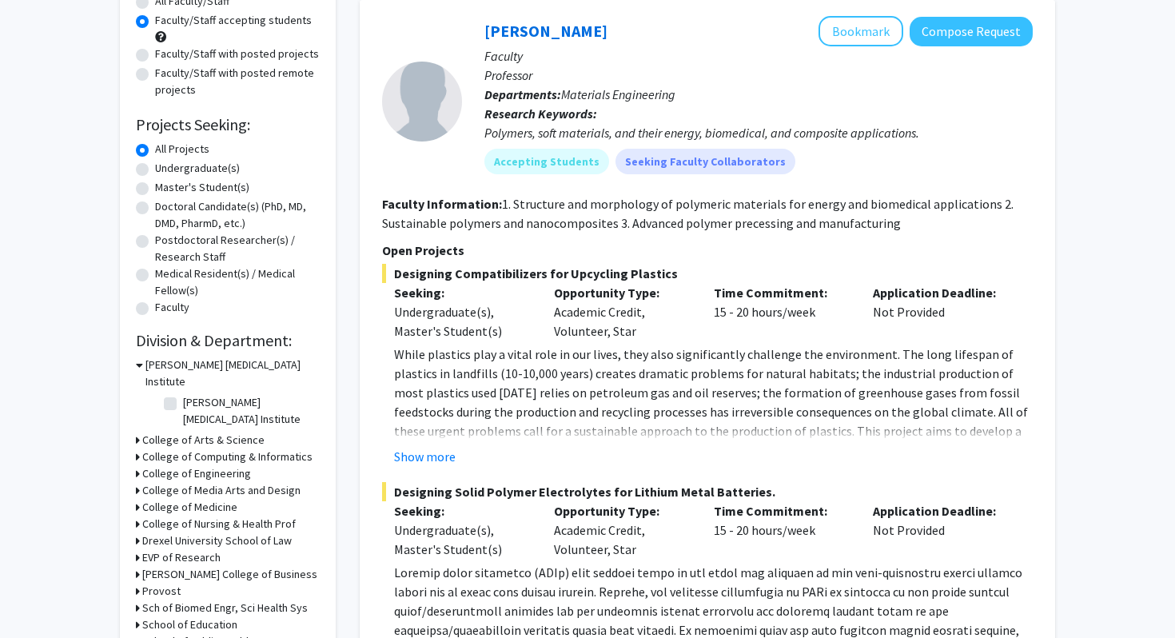
click at [136, 432] on icon at bounding box center [138, 440] width 4 height 17
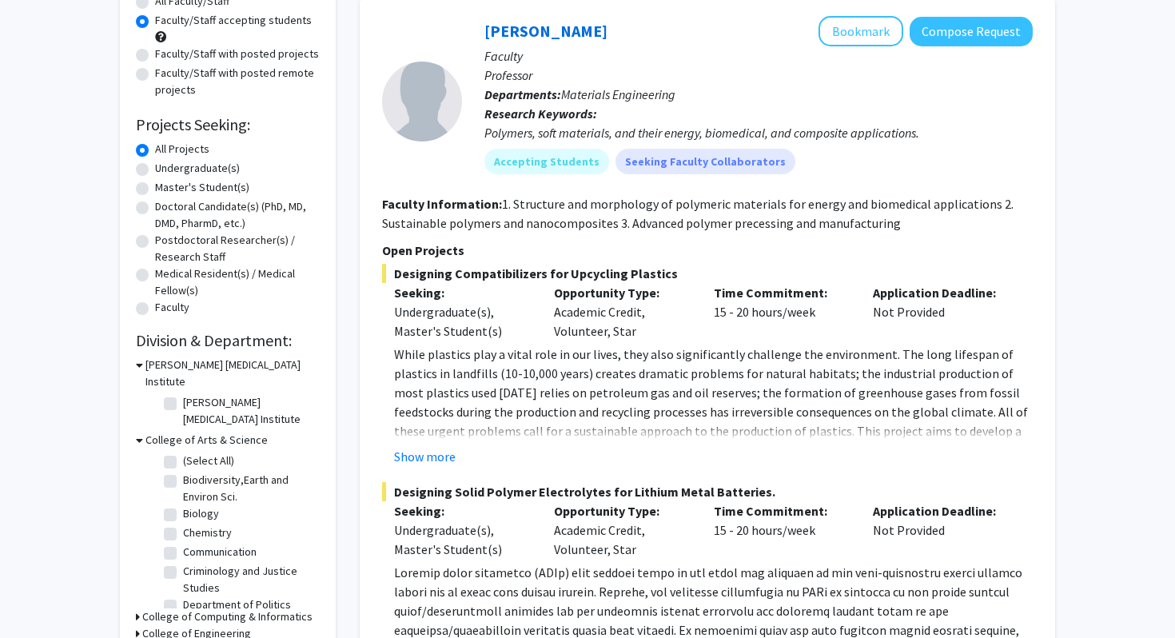
click at [183, 525] on label "Chemistry" at bounding box center [207, 533] width 49 height 17
click at [183, 525] on input "Chemistry" at bounding box center [188, 530] width 10 height 10
checkbox input "true"
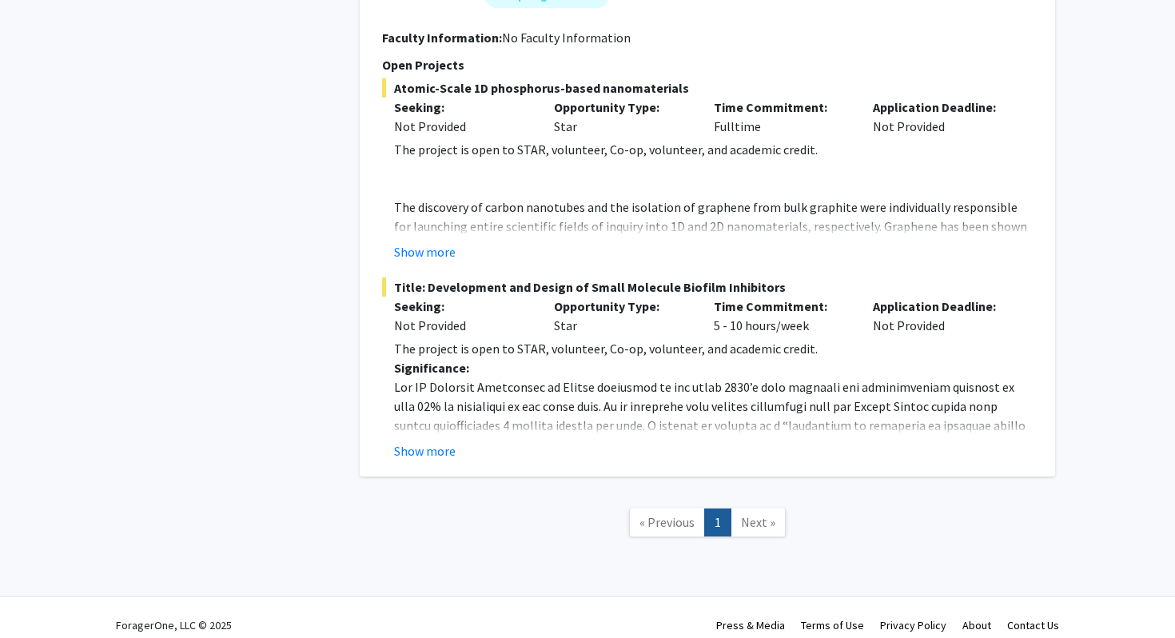
scroll to position [860, 0]
